Goal: Task Accomplishment & Management: Use online tool/utility

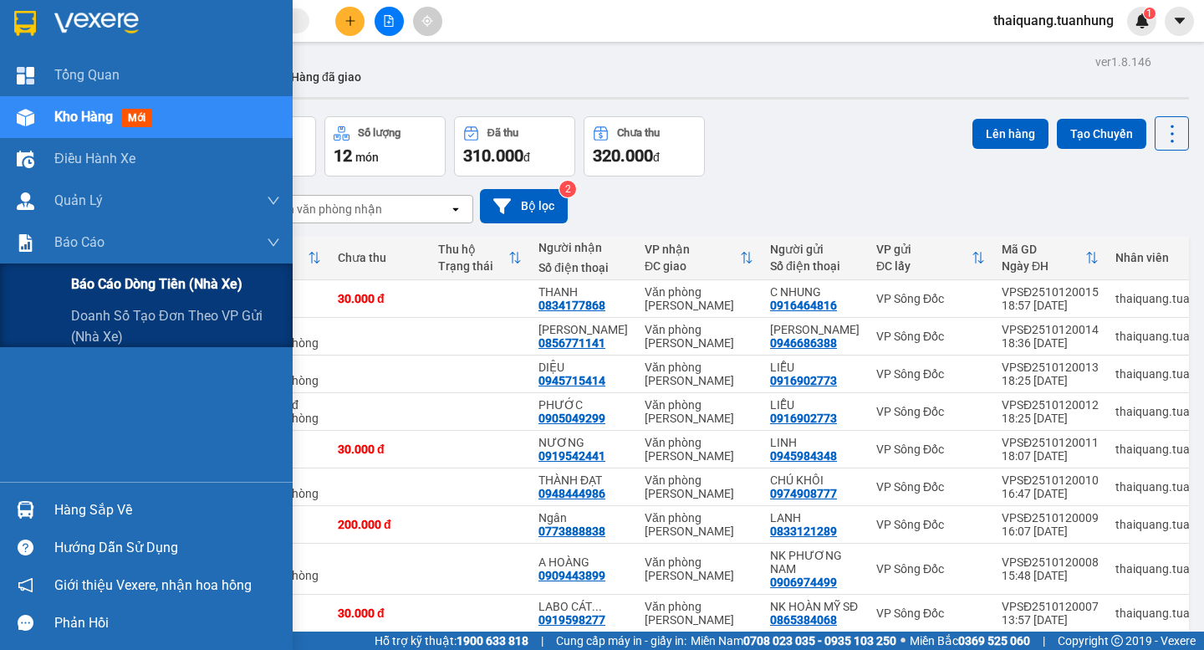
click at [131, 275] on span "Báo cáo dòng tiền (nhà xe)" at bounding box center [156, 283] width 171 height 21
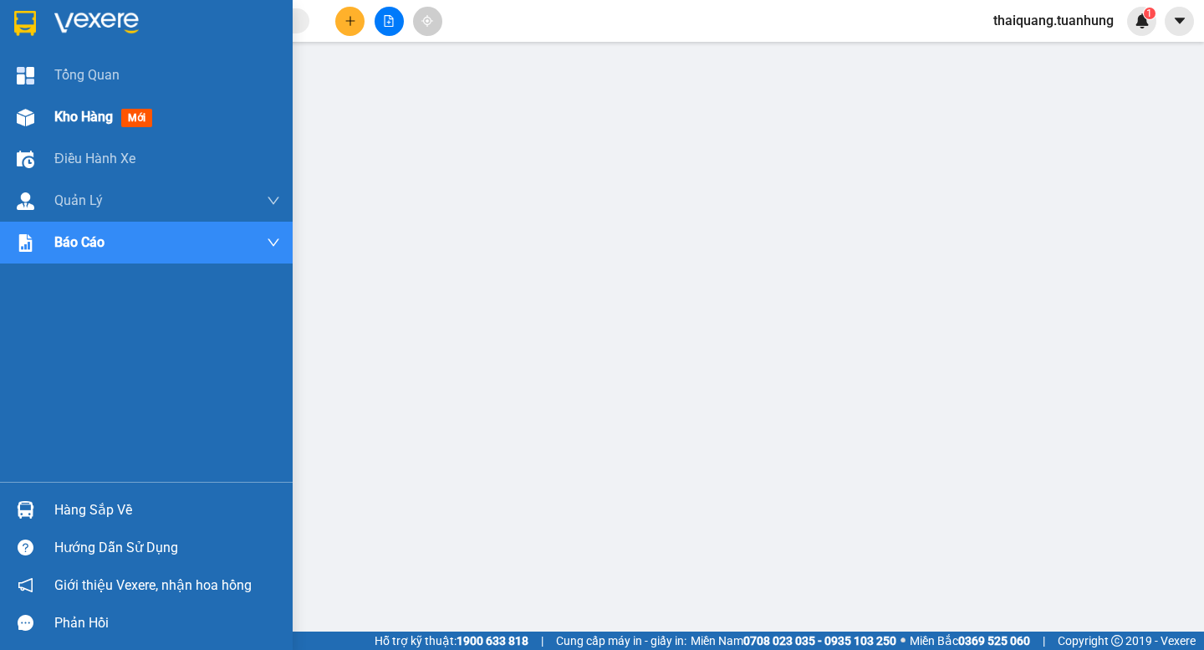
click at [59, 111] on span "Kho hàng" at bounding box center [83, 117] width 59 height 16
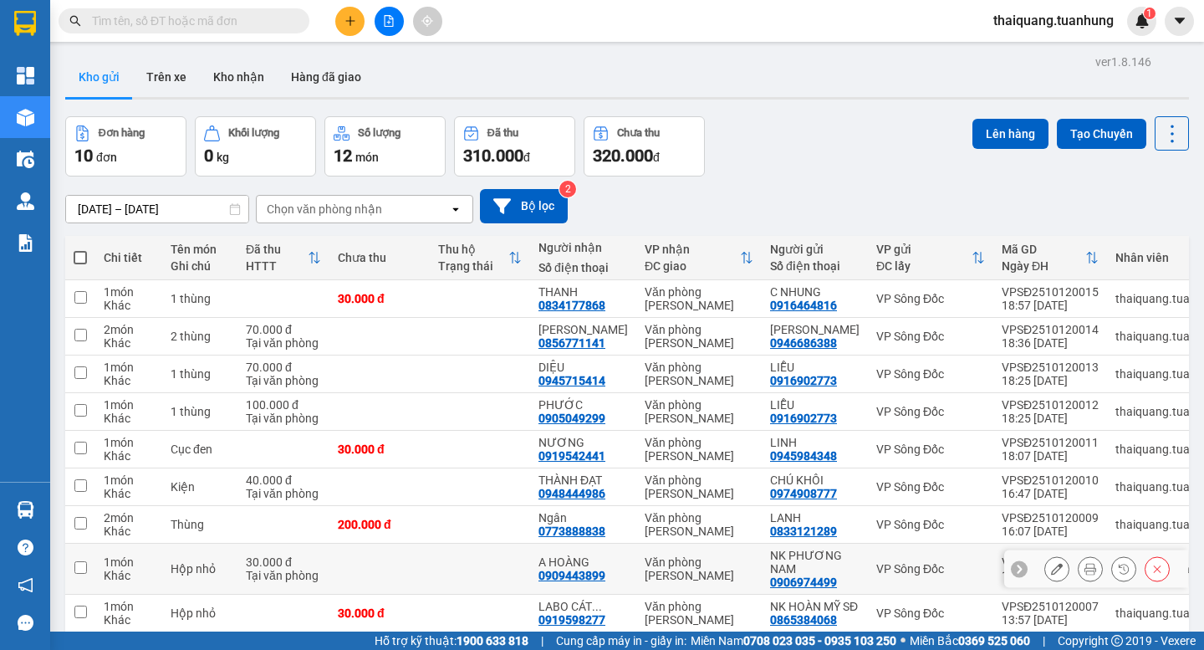
scroll to position [127, 0]
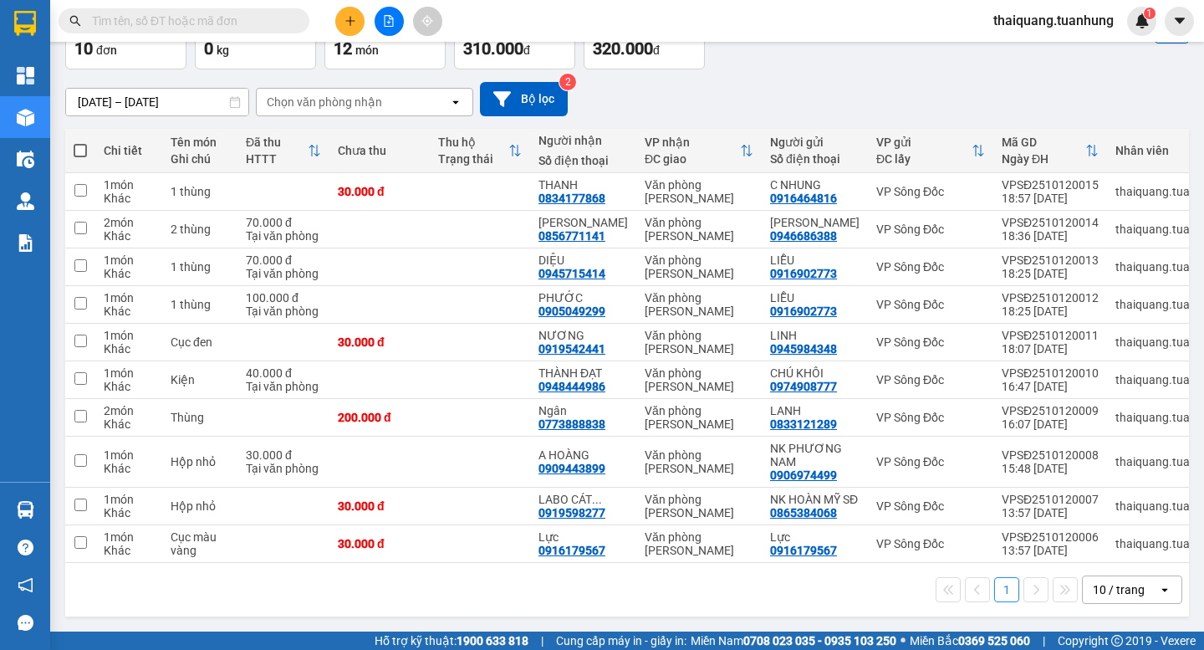
drag, startPoint x: 1116, startPoint y: 592, endPoint x: 1109, endPoint y: 575, distance: 18.0
click at [1116, 593] on div "10 / trang" at bounding box center [1119, 589] width 52 height 17
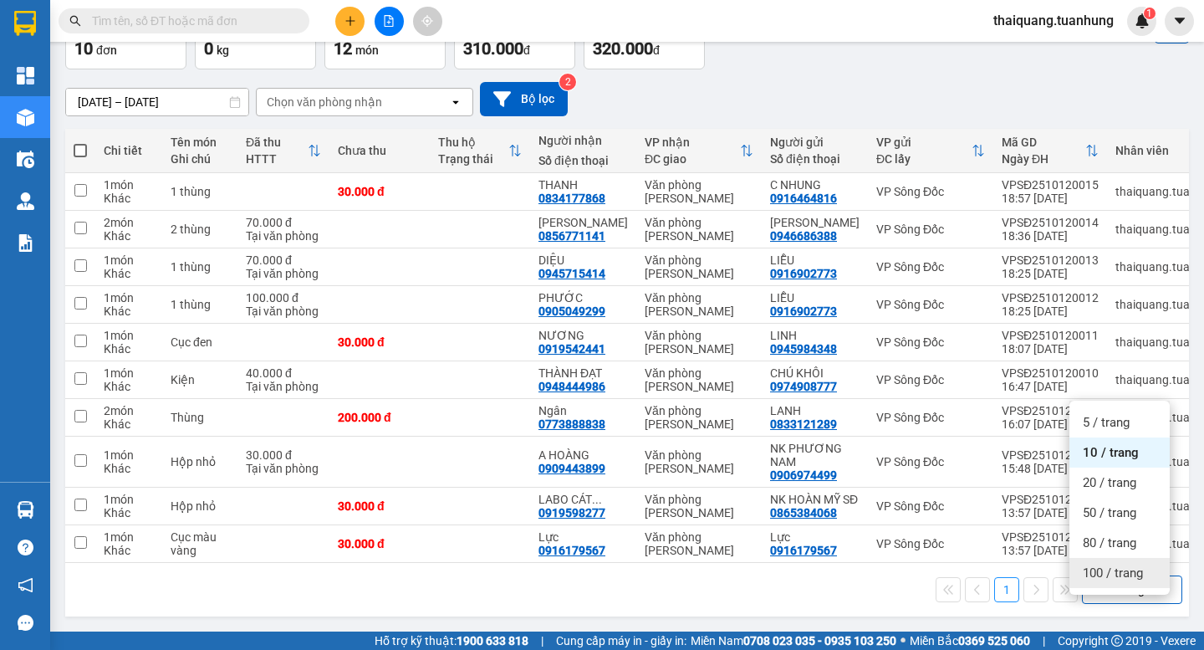
click at [1108, 564] on span "100 / trang" at bounding box center [1113, 572] width 60 height 17
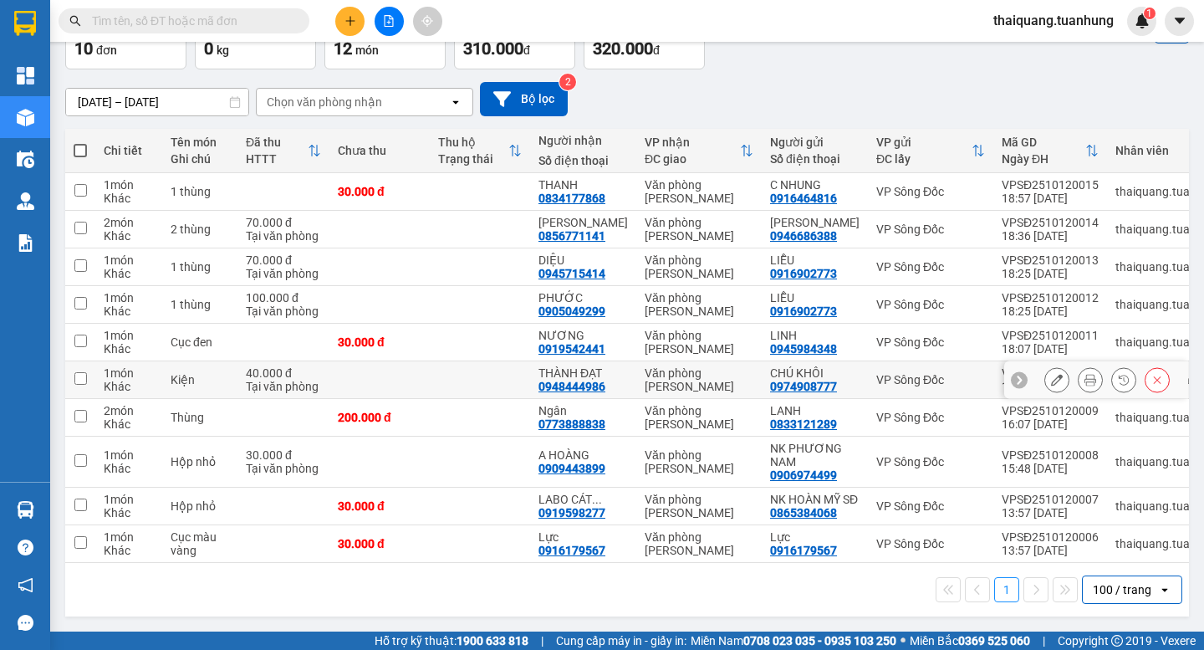
scroll to position [0, 0]
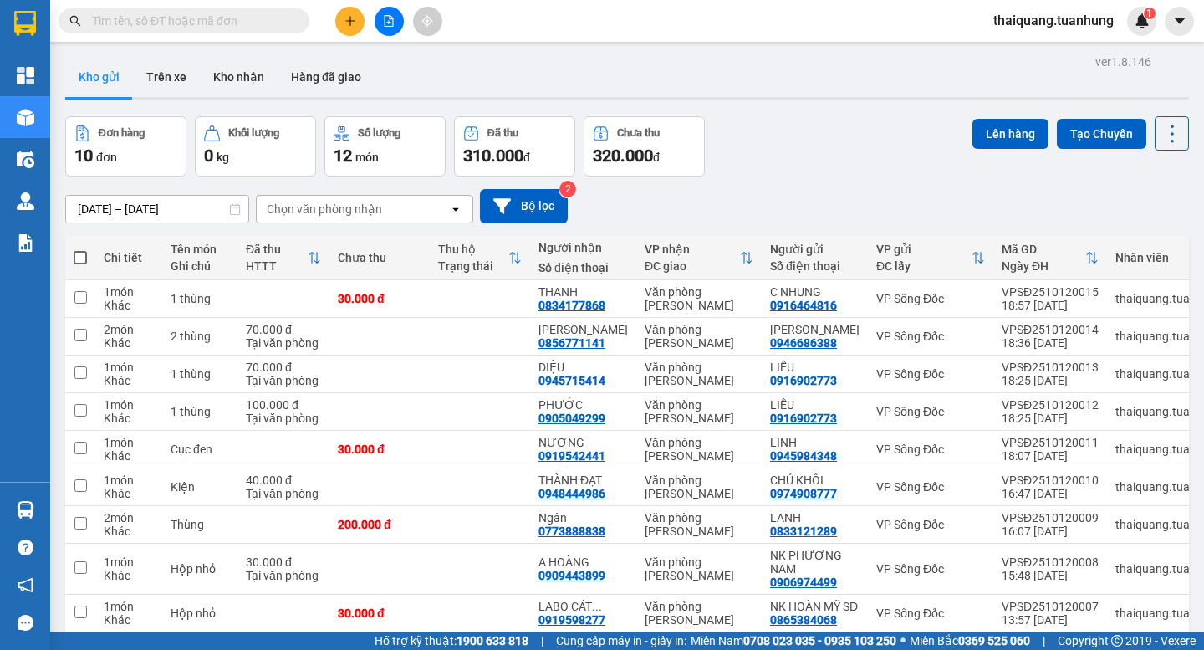
click at [85, 256] on span at bounding box center [80, 257] width 13 height 13
click at [80, 249] on input "checkbox" at bounding box center [80, 249] width 0 height 0
checkbox input "true"
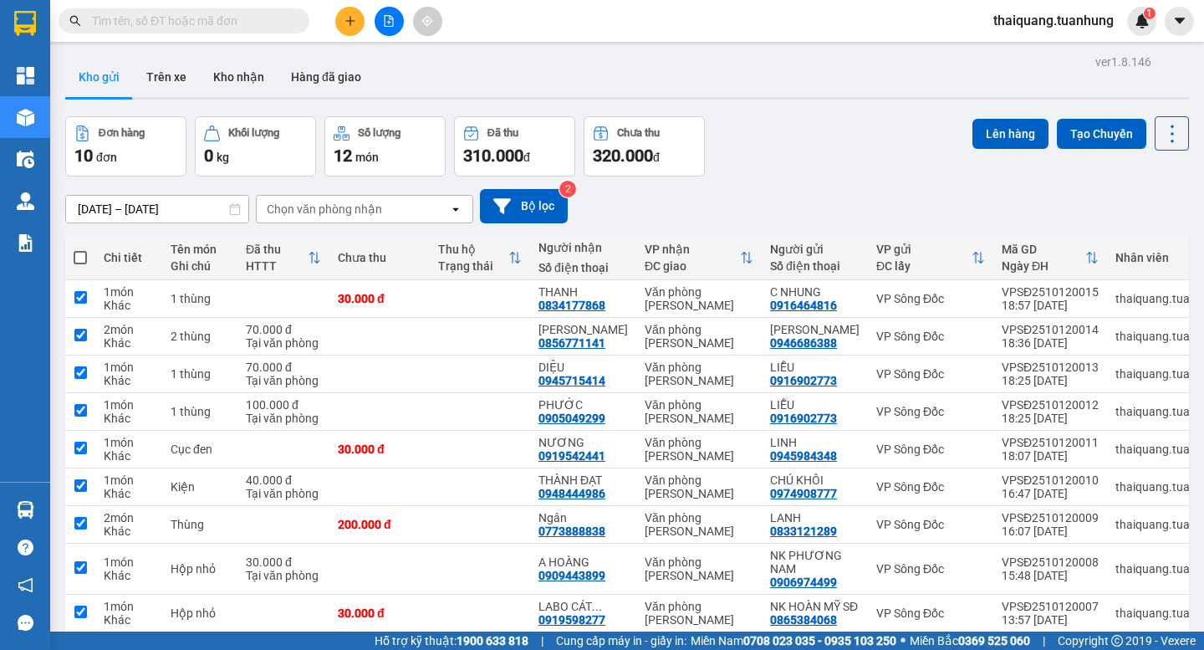
checkbox input "true"
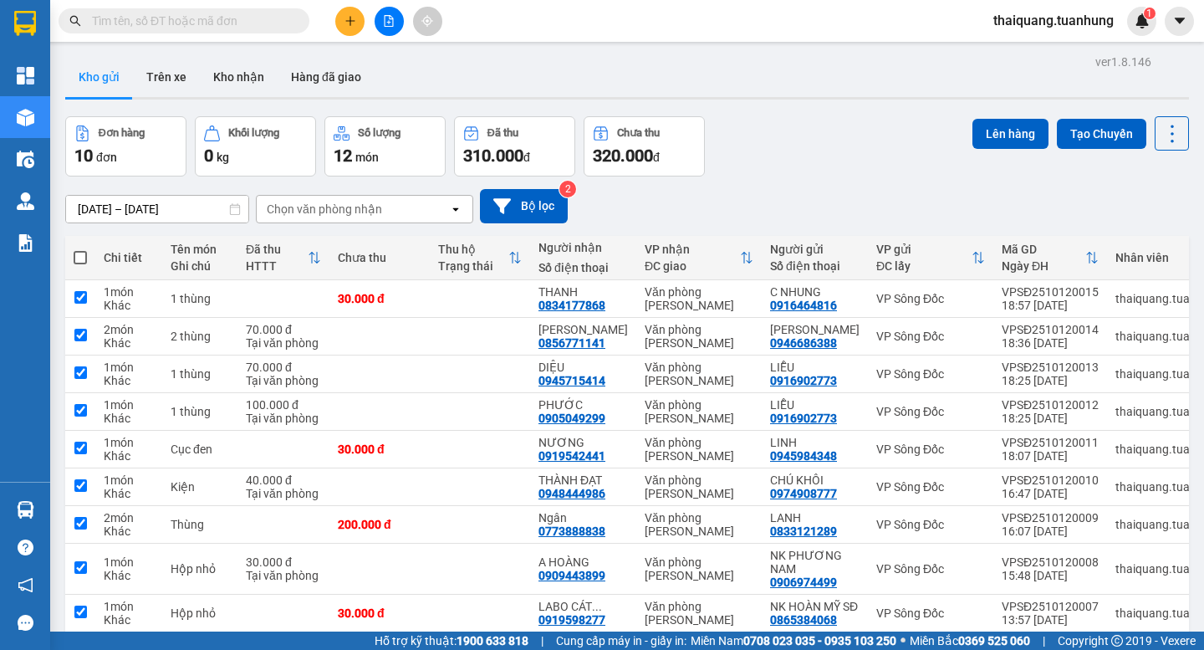
checkbox input "true"
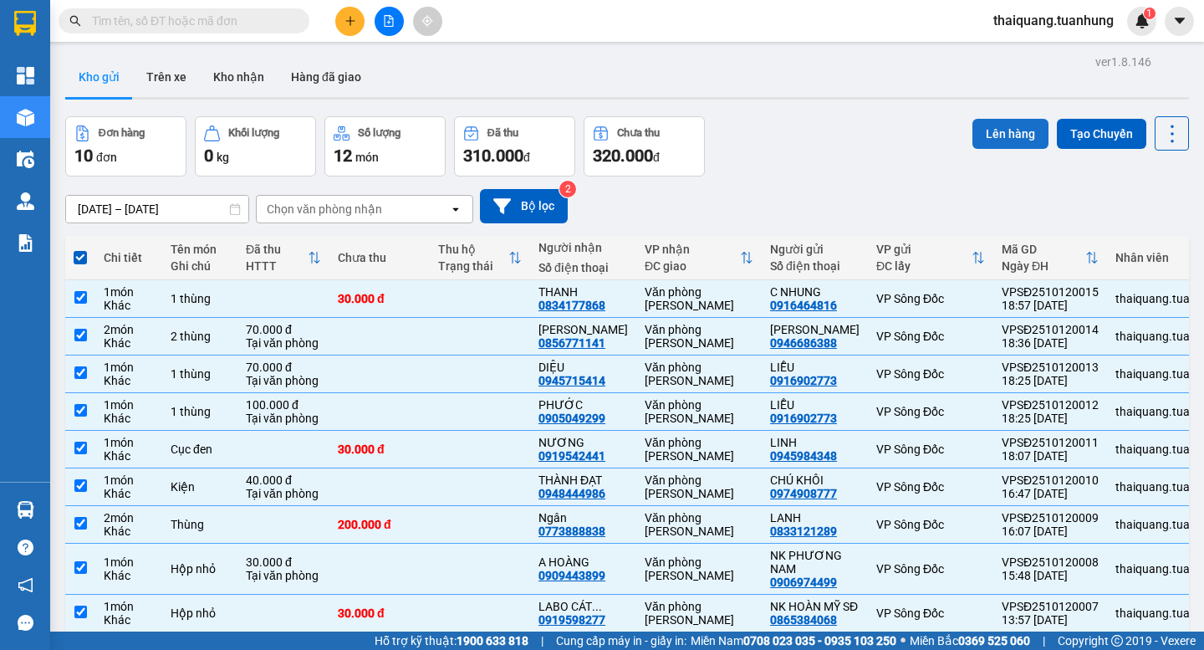
click at [1008, 123] on button "Lên hàng" at bounding box center [1011, 134] width 76 height 30
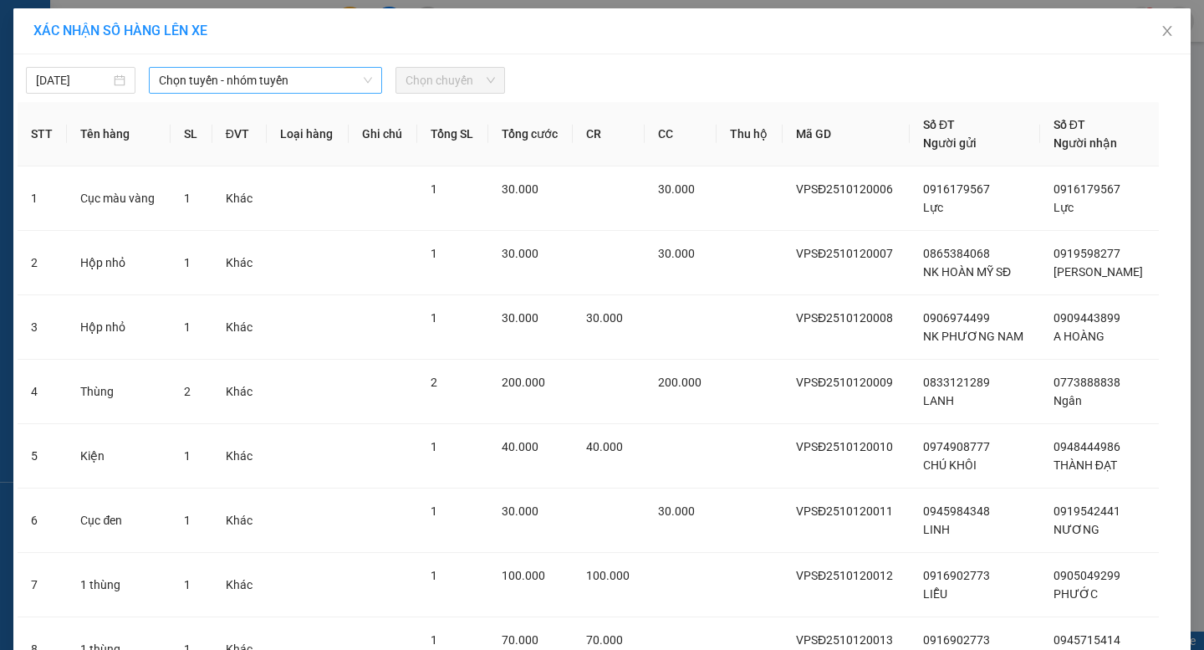
click at [272, 86] on span "Chọn tuyến - nhóm tuyến" at bounding box center [265, 80] width 213 height 25
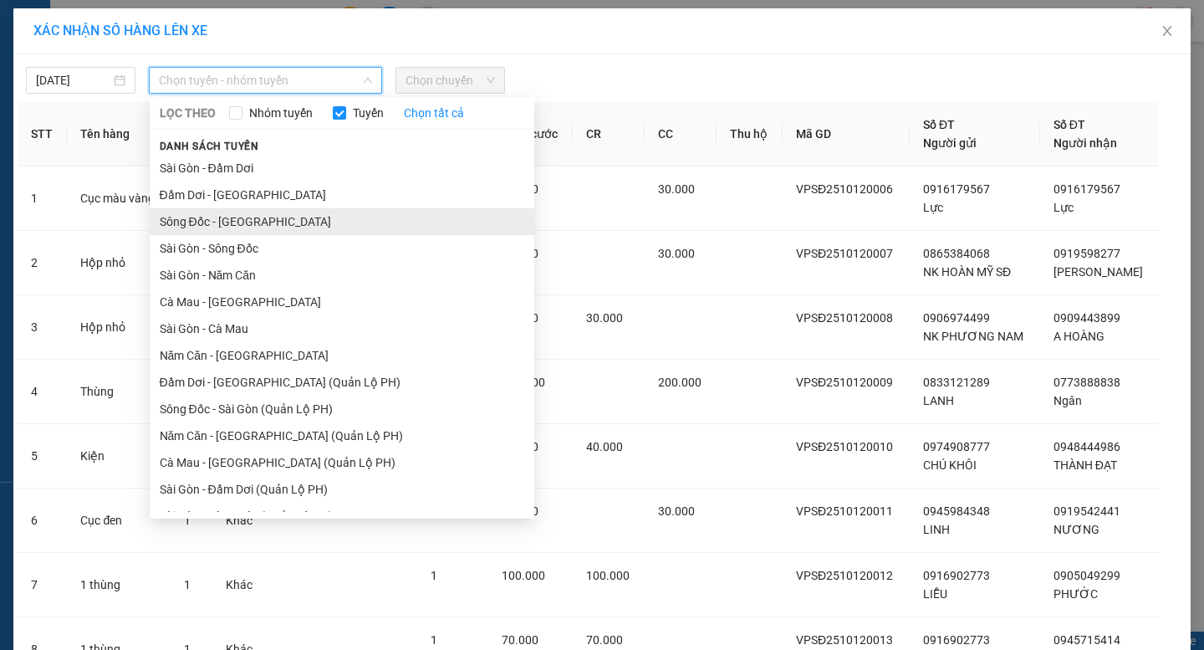
click at [199, 225] on li "Sông Đốc - [GEOGRAPHIC_DATA]" at bounding box center [342, 221] width 385 height 27
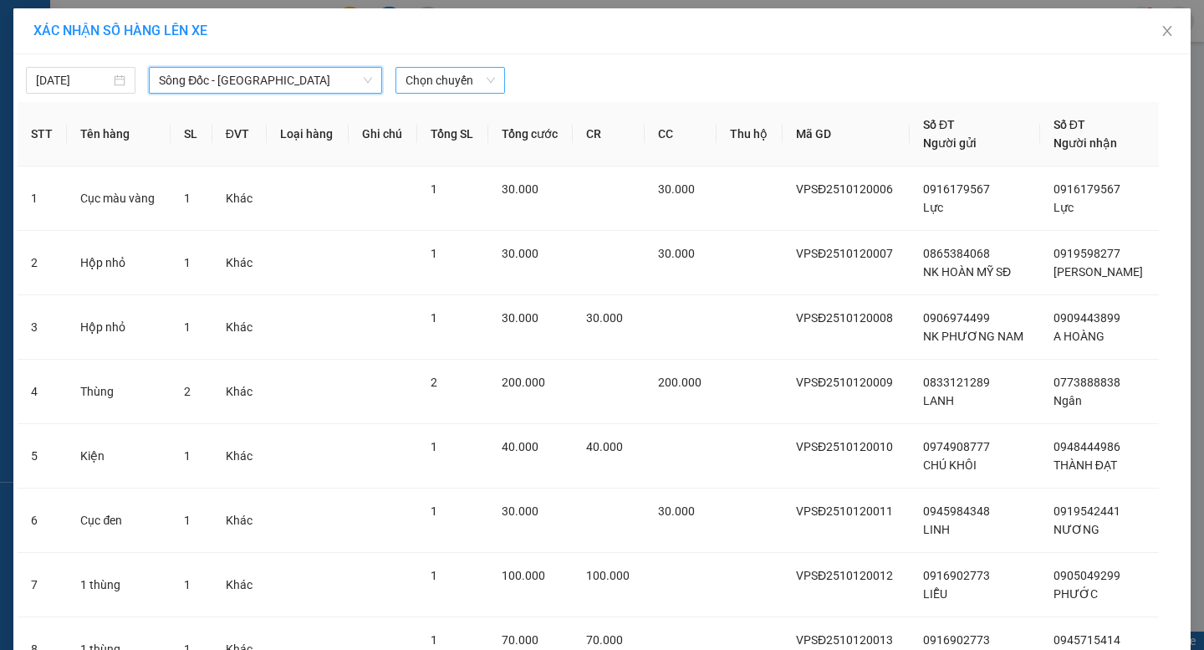
click at [424, 74] on span "Chọn chuyến" at bounding box center [450, 80] width 89 height 25
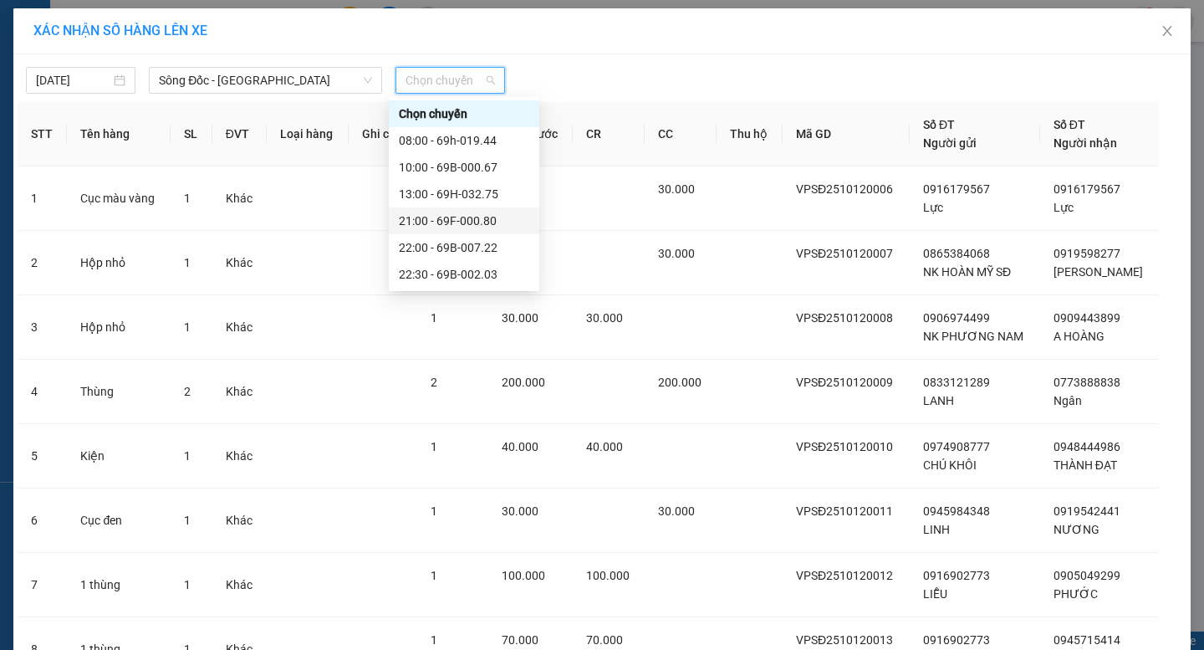
click at [442, 221] on div "21:00 - 69F-000.80" at bounding box center [464, 221] width 130 height 18
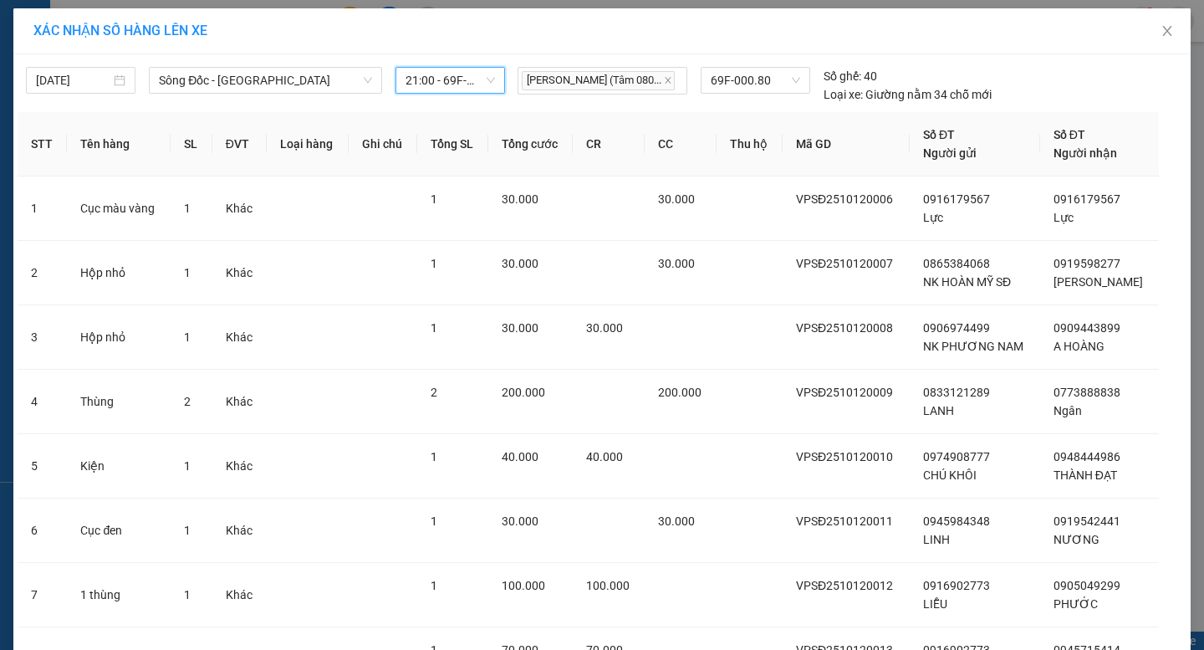
scroll to position [293, 0]
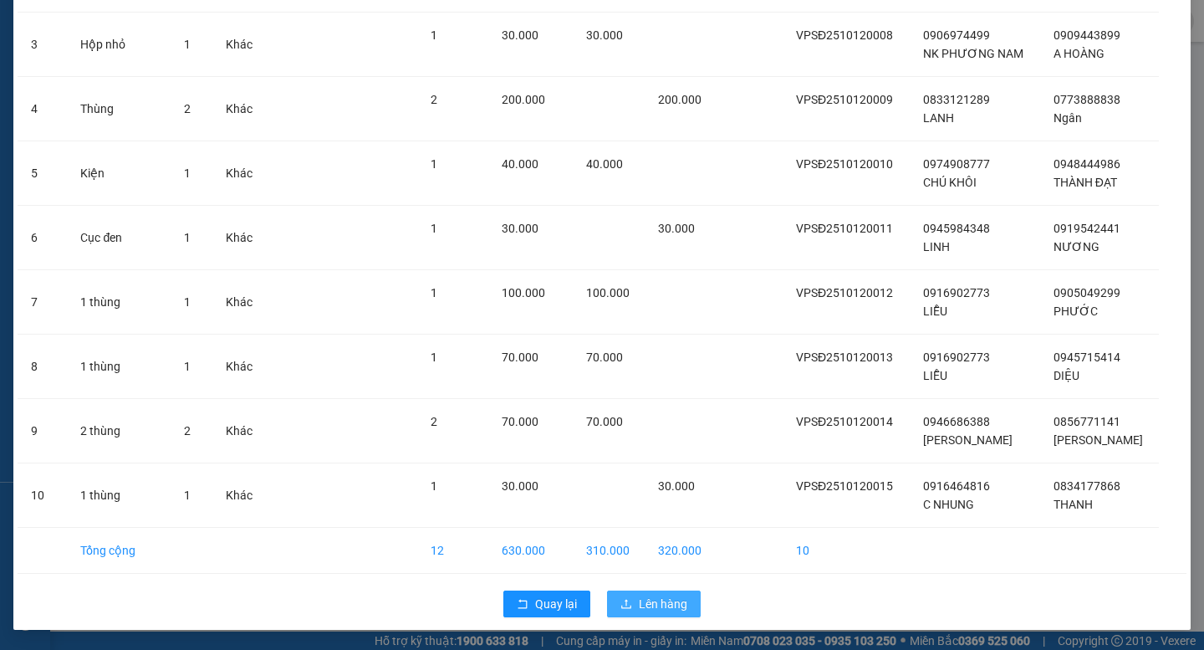
click at [677, 602] on span "Lên hàng" at bounding box center [663, 604] width 49 height 18
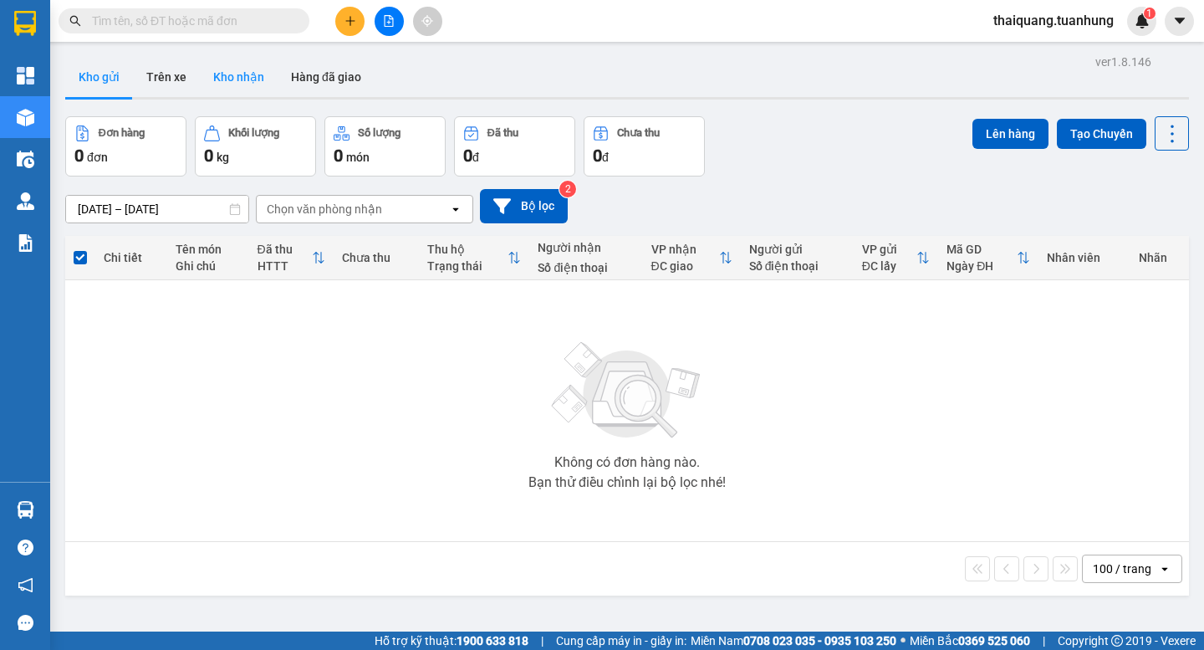
click at [222, 69] on button "Kho nhận" at bounding box center [239, 77] width 78 height 40
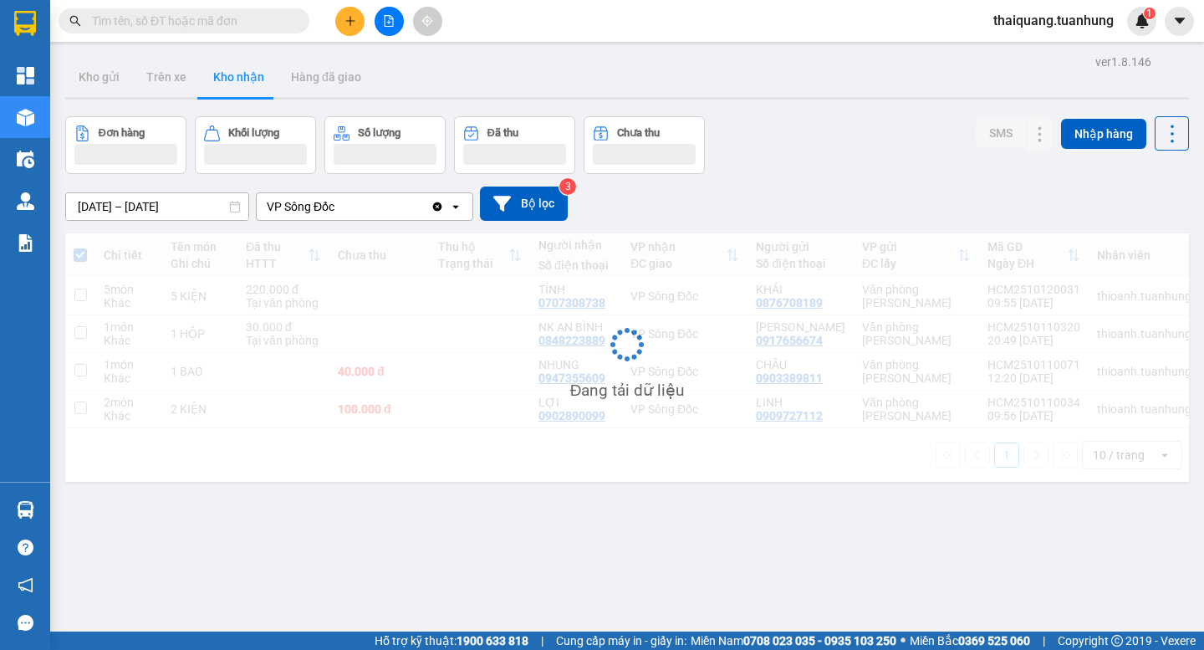
click at [846, 144] on div "Đơn hàng Khối lượng Số lượng Đã thu Chưa thu SMS Nhập hàng" at bounding box center [627, 145] width 1124 height 58
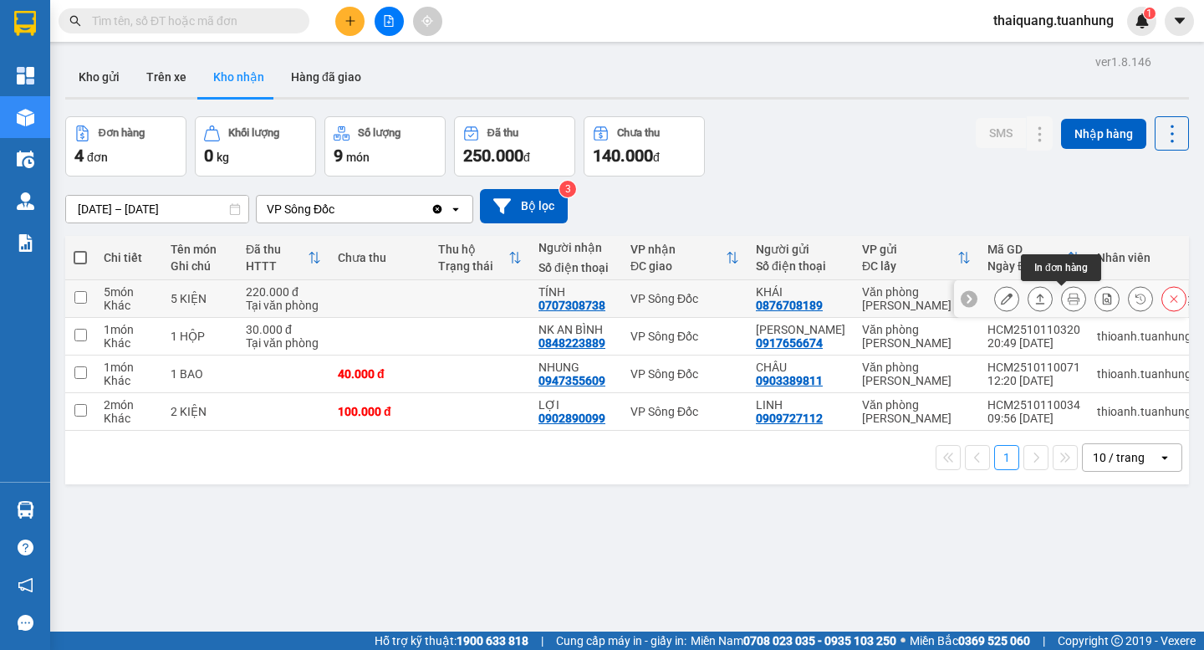
click at [1068, 303] on icon at bounding box center [1074, 299] width 12 height 12
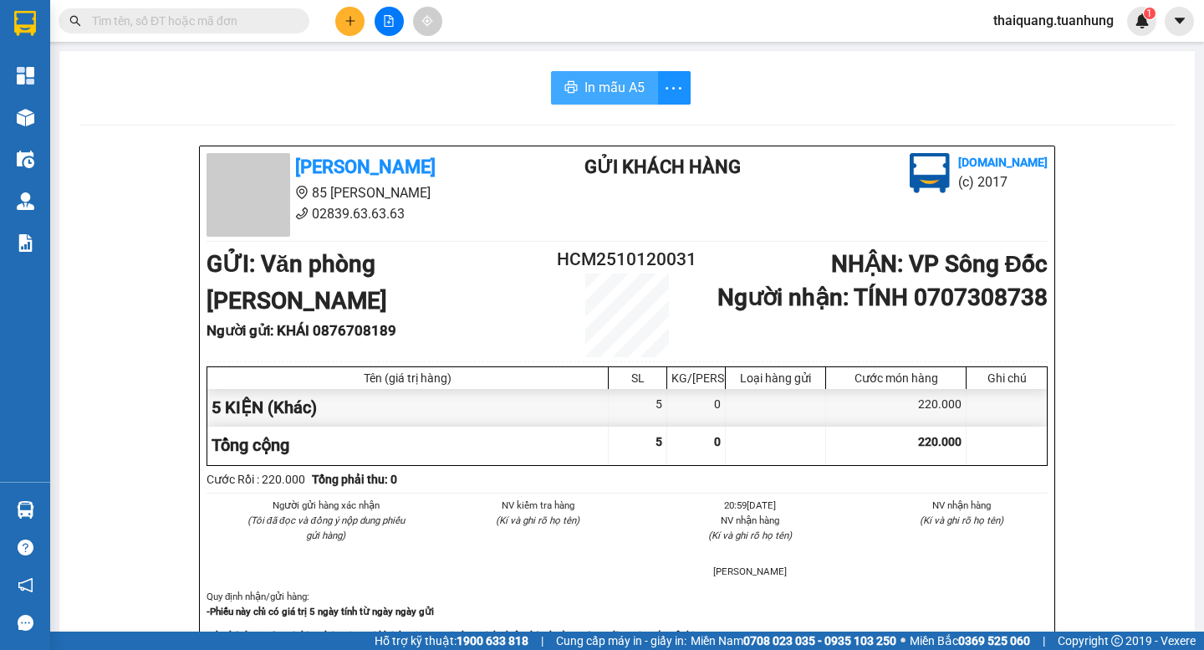
click at [585, 91] on span "In mẫu A5" at bounding box center [615, 87] width 60 height 21
click at [565, 86] on icon "printer" at bounding box center [570, 87] width 13 height 12
click at [505, 206] on li "02839.63.63.63" at bounding box center [362, 213] width 311 height 21
